Goal: Information Seeking & Learning: Learn about a topic

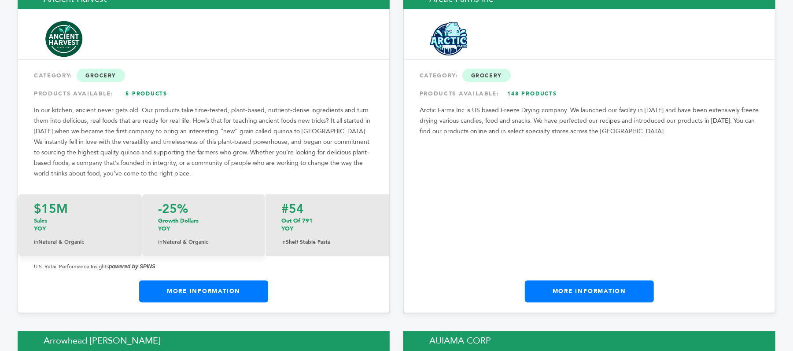
scroll to position [939, 0]
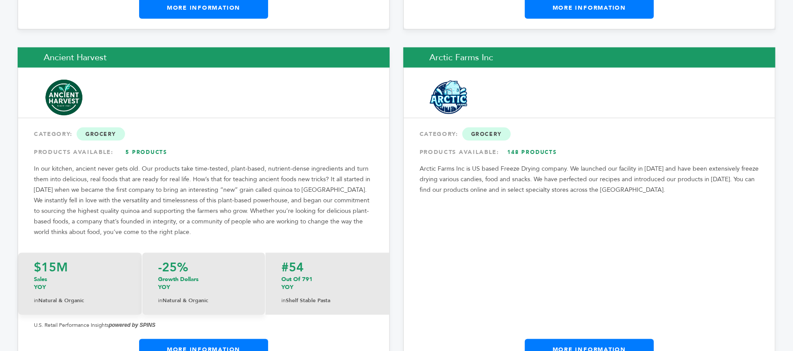
click at [590, 339] on link "More Information" at bounding box center [589, 350] width 129 height 22
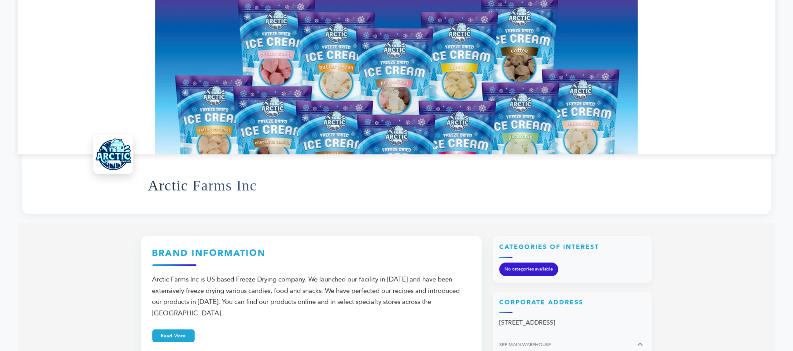
scroll to position [59, 0]
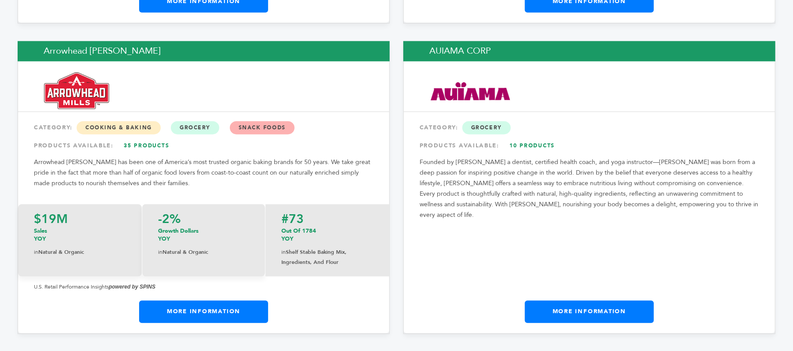
scroll to position [1291, 0]
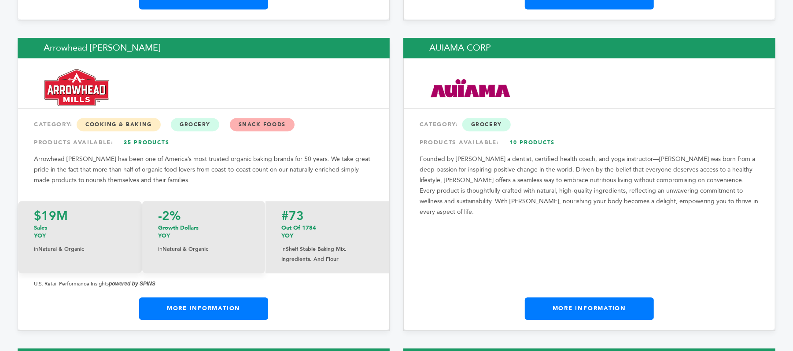
click at [221, 298] on link "More Information" at bounding box center [203, 309] width 129 height 22
click at [580, 298] on link "More Information" at bounding box center [589, 309] width 129 height 22
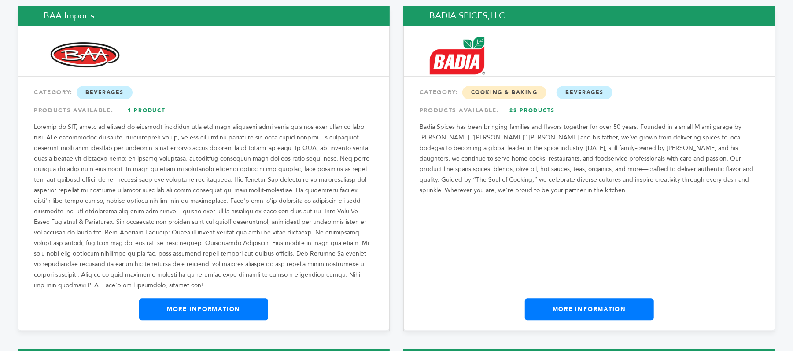
scroll to position [1702, 0]
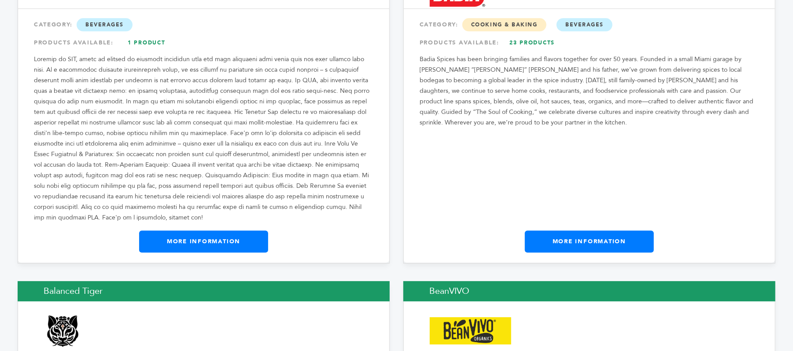
click at [252, 231] on link "More Information" at bounding box center [203, 242] width 129 height 22
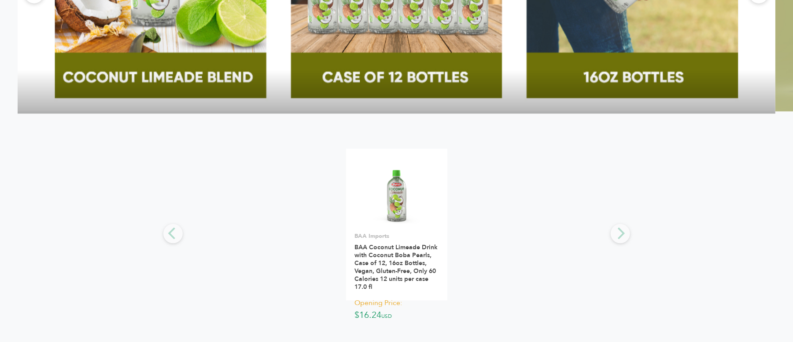
scroll to position [1530, 0]
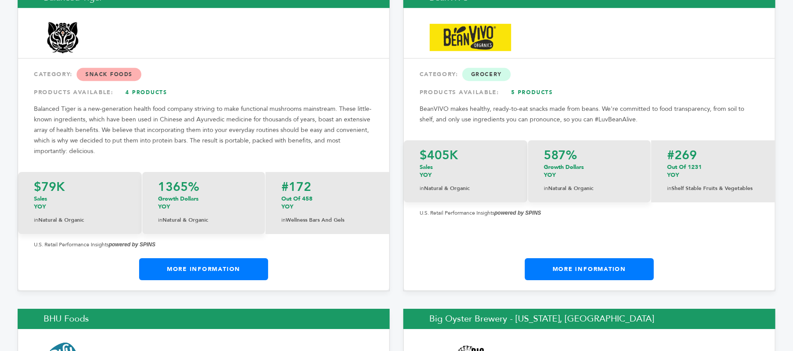
click at [614, 258] on link "More Information" at bounding box center [589, 269] width 129 height 22
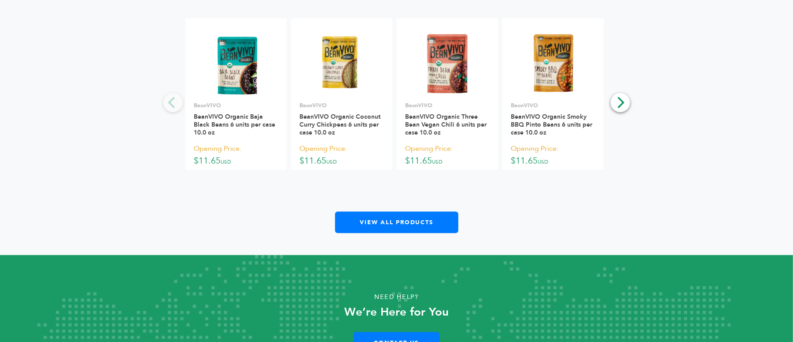
scroll to position [1702, 0]
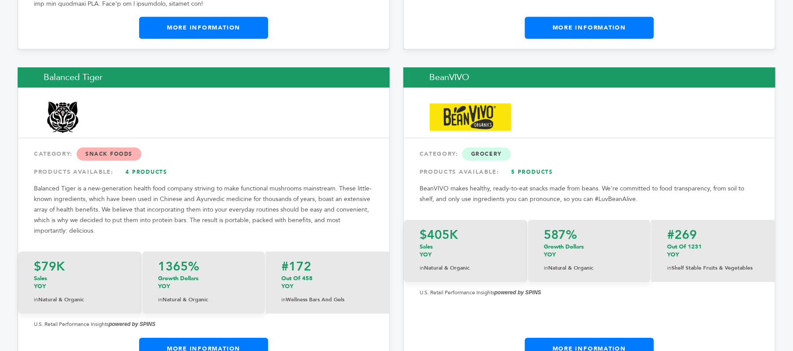
scroll to position [1937, 0]
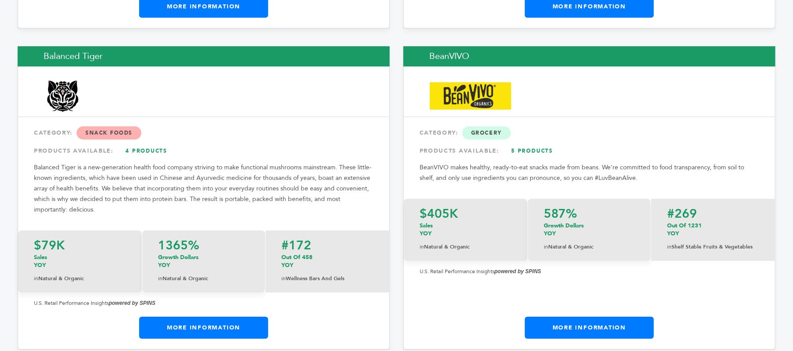
click at [205, 317] on link "More Information" at bounding box center [203, 328] width 129 height 22
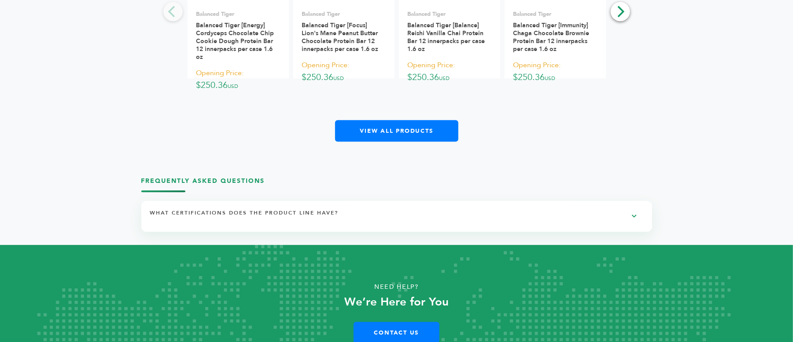
scroll to position [1668, 0]
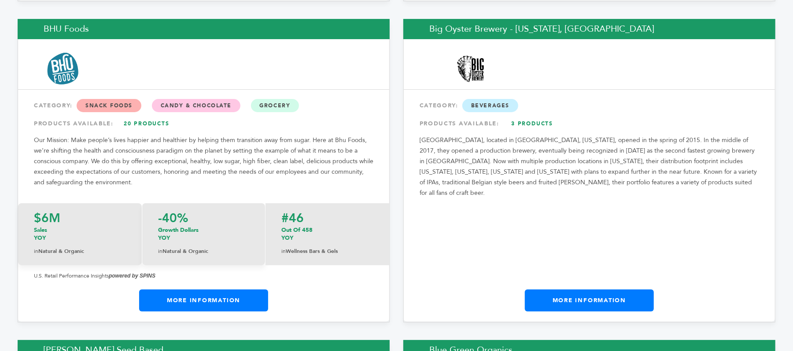
scroll to position [2289, 0]
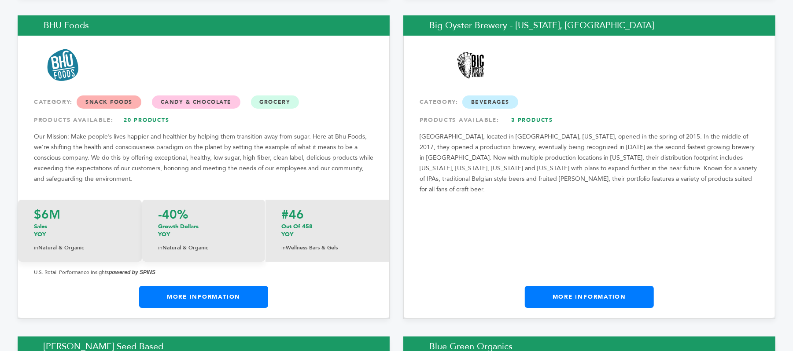
click at [219, 286] on link "More Information" at bounding box center [203, 297] width 129 height 22
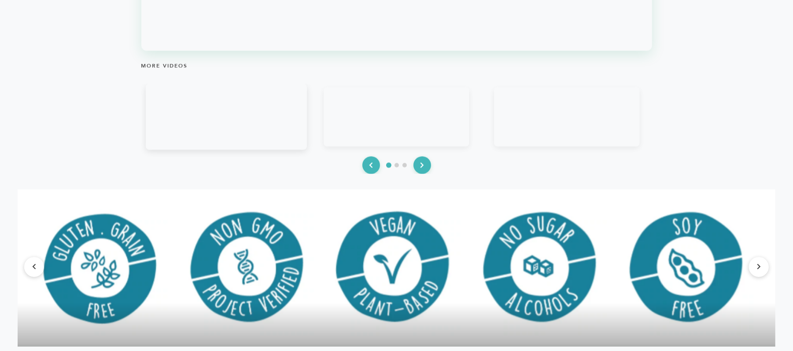
scroll to position [1526, 0]
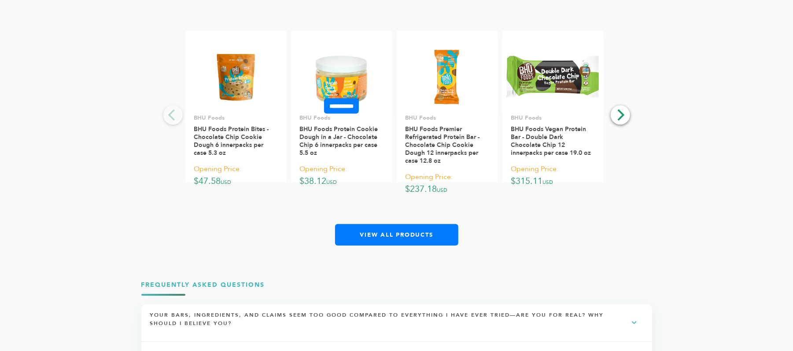
click at [339, 72] on img at bounding box center [342, 75] width 66 height 63
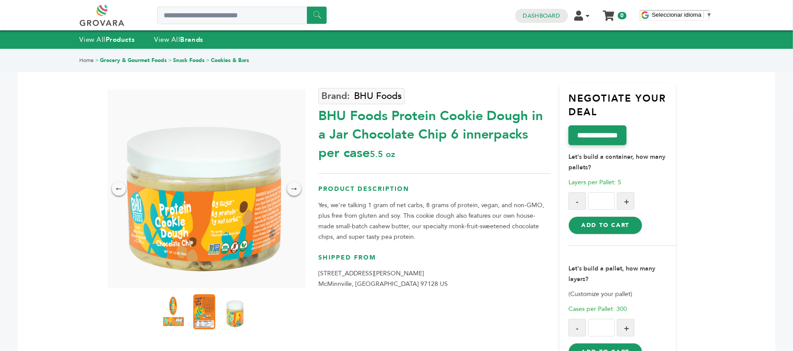
click at [225, 208] on img at bounding box center [204, 188] width 198 height 191
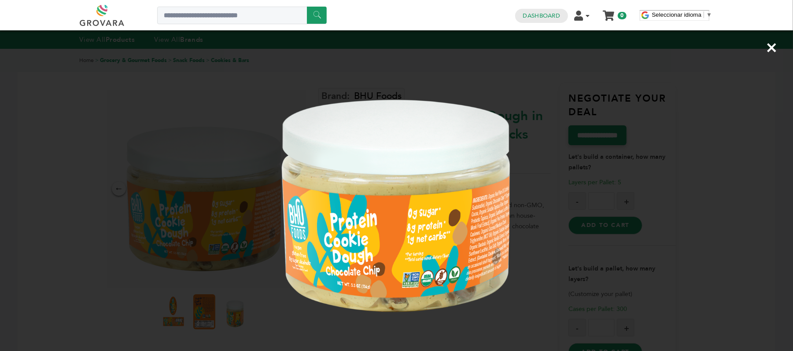
click at [769, 48] on span "×" at bounding box center [771, 47] width 12 height 25
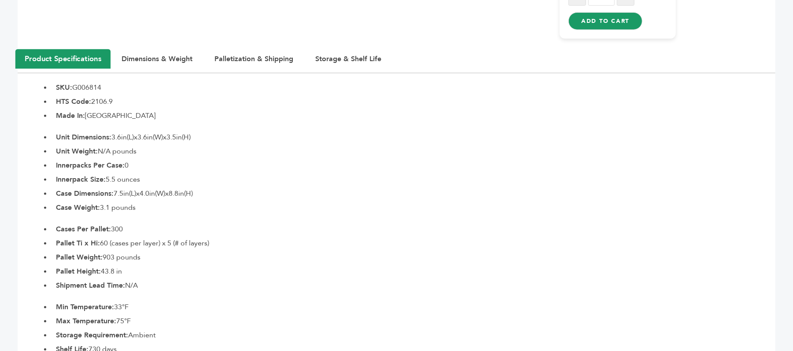
scroll to position [352, 0]
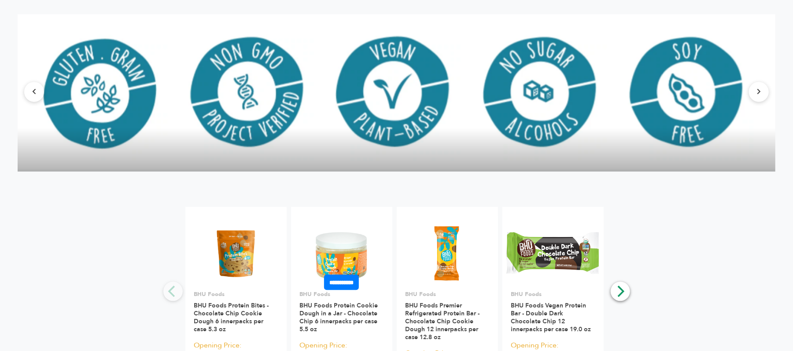
scroll to position [1214, 0]
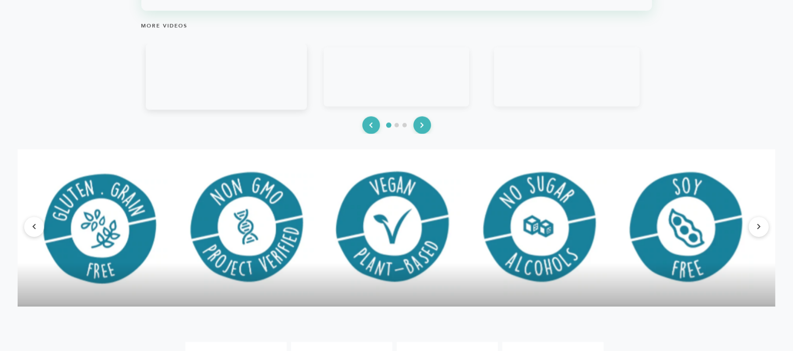
drag, startPoint x: 0, startPoint y: 0, endPoint x: 370, endPoint y: 252, distance: 447.3
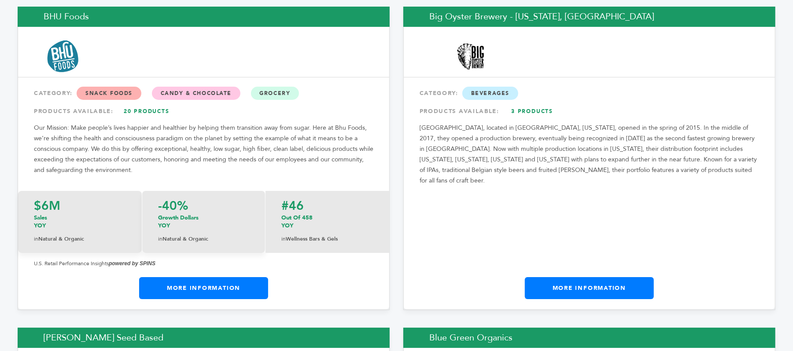
scroll to position [2347, 0]
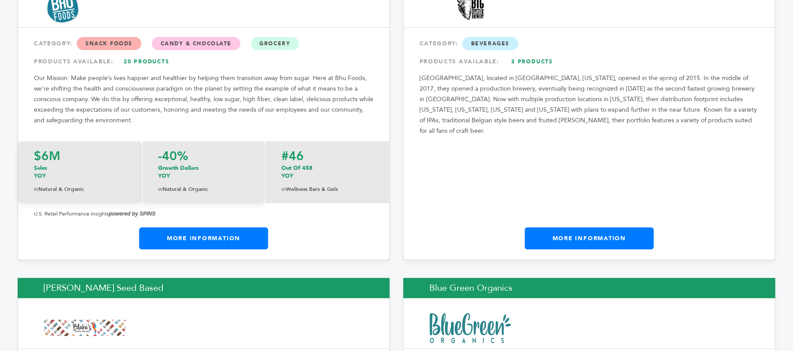
click at [595, 228] on link "More Information" at bounding box center [589, 239] width 129 height 22
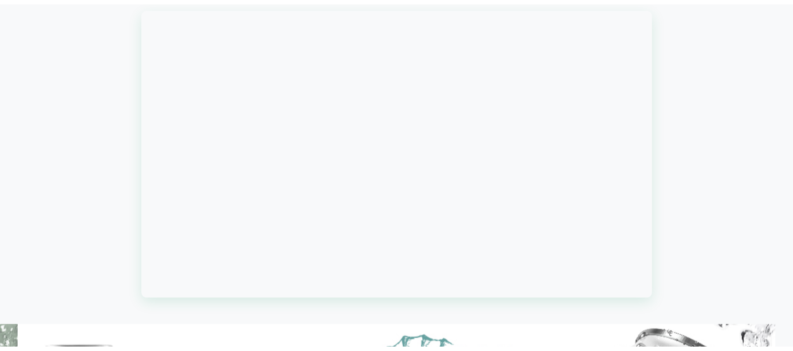
scroll to position [664, 0]
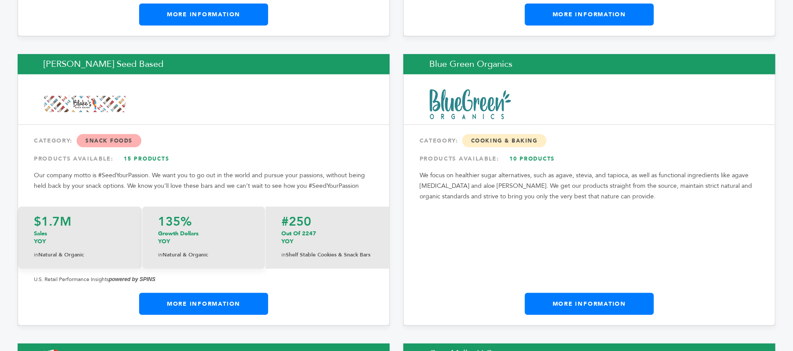
scroll to position [2582, 0]
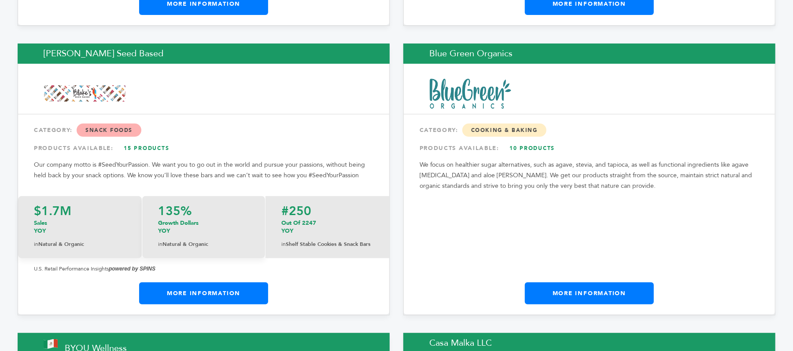
click at [240, 283] on link "More Information" at bounding box center [203, 294] width 129 height 22
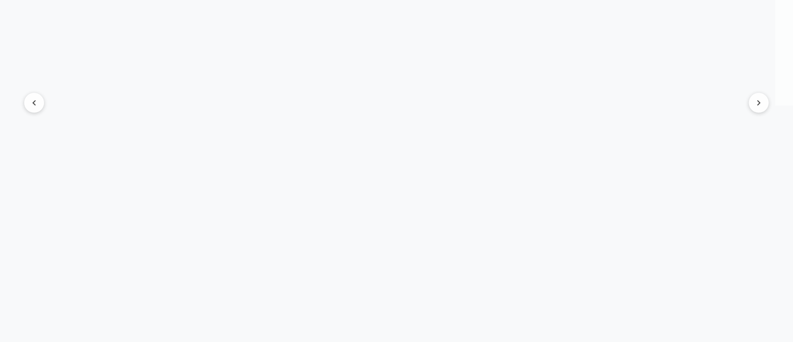
scroll to position [1585, 0]
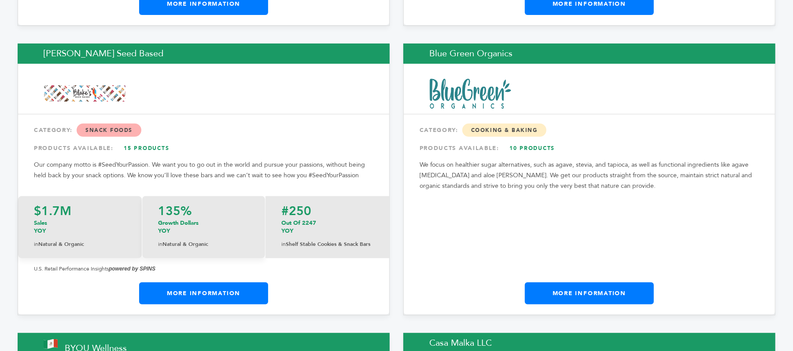
click at [622, 283] on link "More Information" at bounding box center [589, 294] width 129 height 22
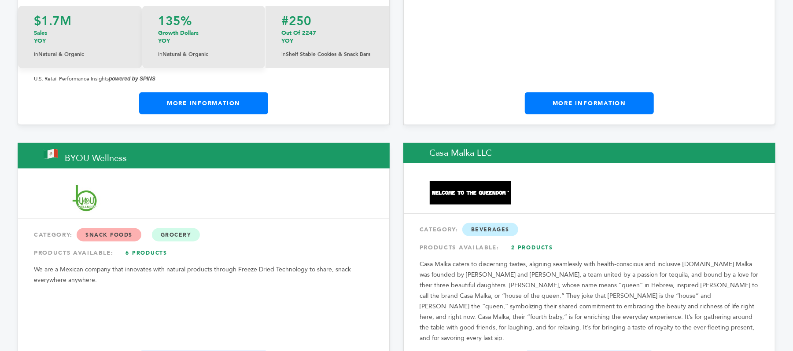
scroll to position [2934, 0]
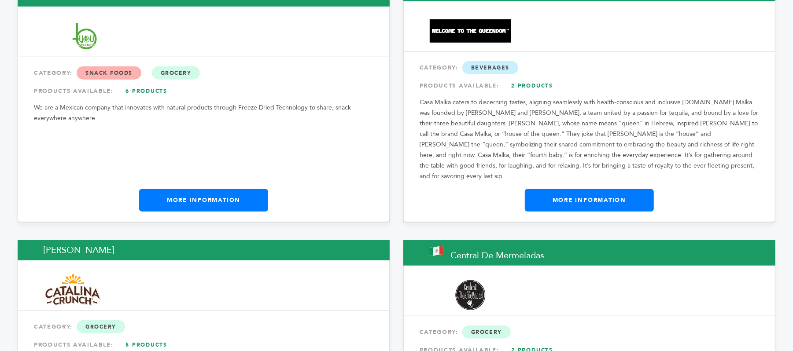
click at [226, 189] on link "More Information" at bounding box center [203, 200] width 129 height 22
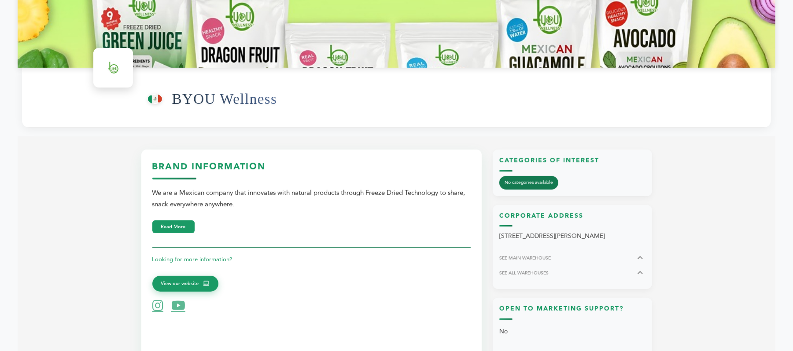
scroll to position [176, 0]
